Goal: Information Seeking & Learning: Learn about a topic

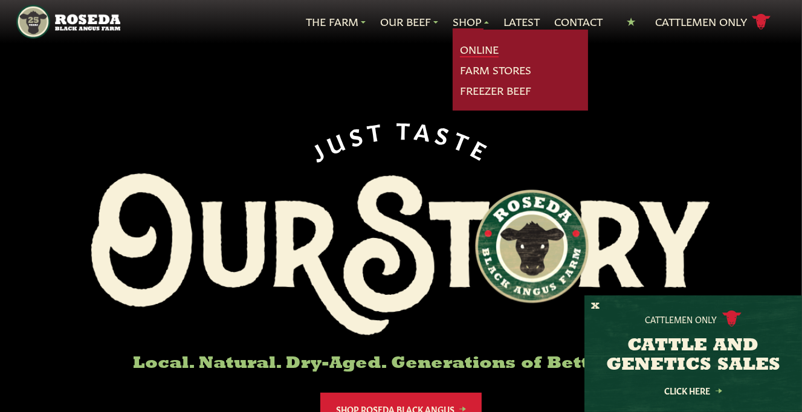
click at [473, 46] on link "Online" at bounding box center [479, 50] width 39 height 16
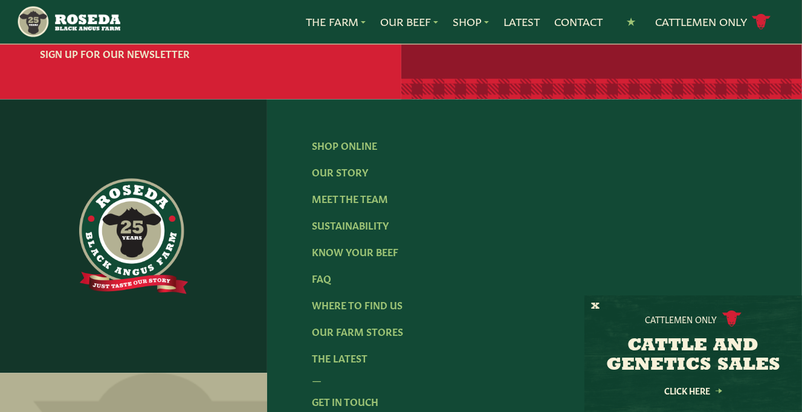
scroll to position [2479, 0]
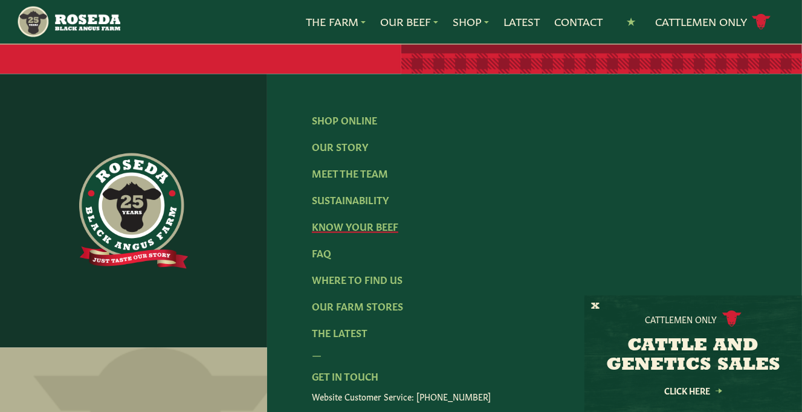
click at [371, 227] on link "Know Your Beef" at bounding box center [355, 225] width 86 height 13
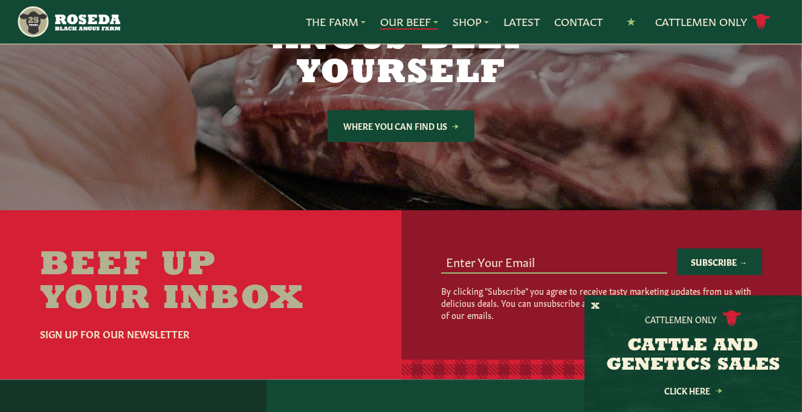
scroll to position [2419, 0]
